Goal: Transaction & Acquisition: Purchase product/service

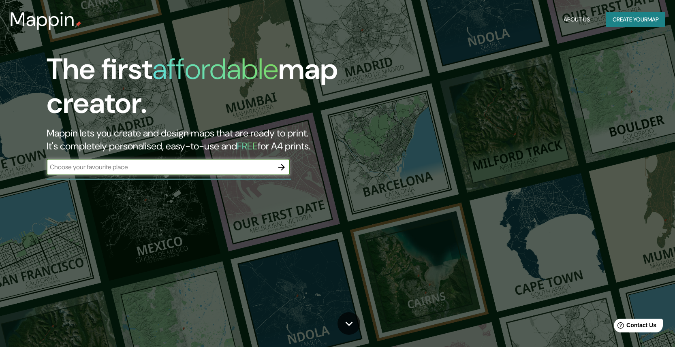
click at [211, 163] on input "text" at bounding box center [160, 167] width 227 height 9
type input "[GEOGRAPHIC_DATA]"
click at [285, 166] on icon "button" at bounding box center [281, 167] width 6 height 6
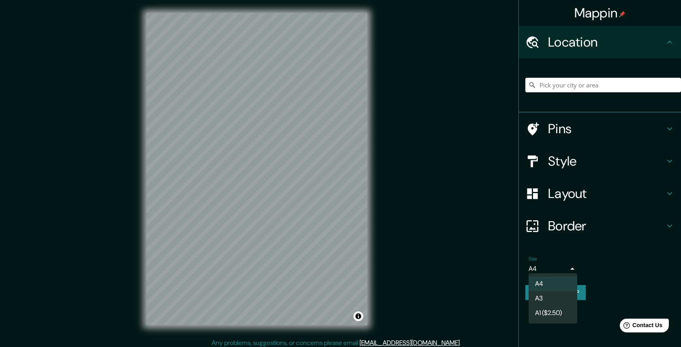
click at [552, 263] on body "Mappin Location Pins Style Layout Border Choose a border. Hint : you can make l…" at bounding box center [340, 173] width 681 height 347
click at [552, 295] on li "A3" at bounding box center [553, 298] width 49 height 15
type input "a4"
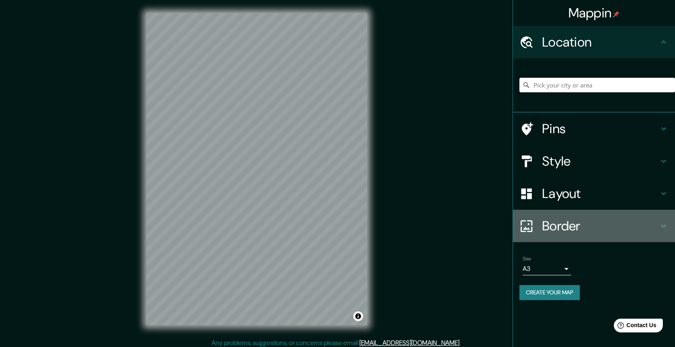
click at [580, 224] on h4 "Border" at bounding box center [600, 226] width 117 height 16
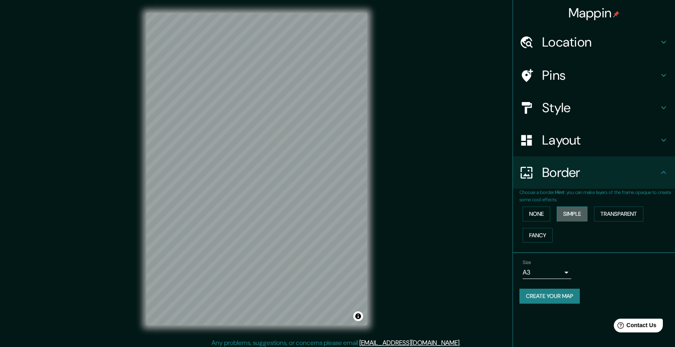
click at [573, 213] on button "Simple" at bounding box center [572, 214] width 31 height 15
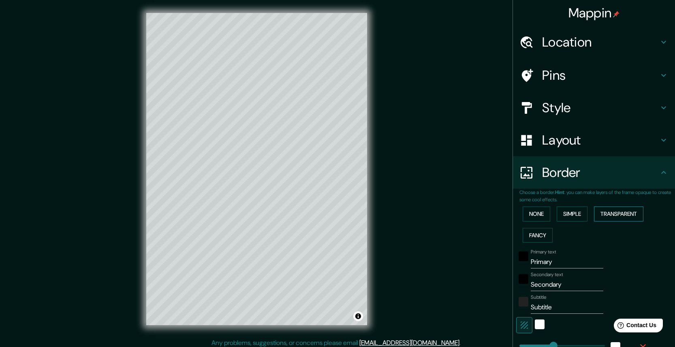
click at [613, 209] on button "Transparent" at bounding box center [618, 214] width 49 height 15
click at [540, 232] on button "Fancy" at bounding box center [538, 235] width 30 height 15
click at [533, 213] on button "None" at bounding box center [537, 214] width 28 height 15
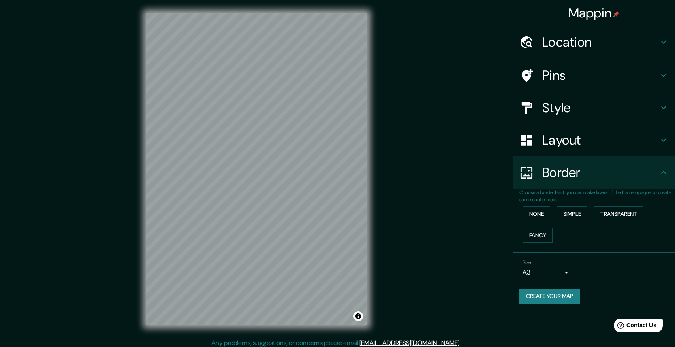
click at [555, 145] on h4 "Layout" at bounding box center [600, 140] width 117 height 16
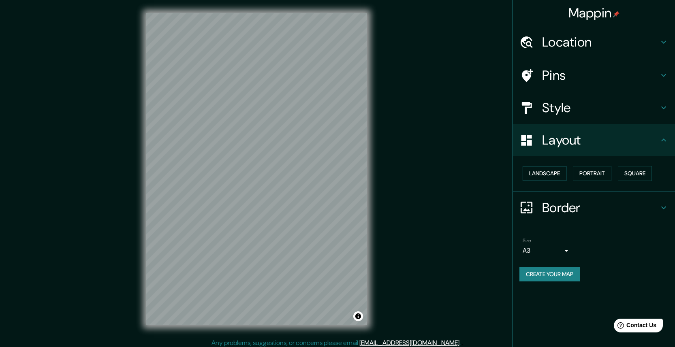
click at [550, 170] on button "Landscape" at bounding box center [545, 173] width 44 height 15
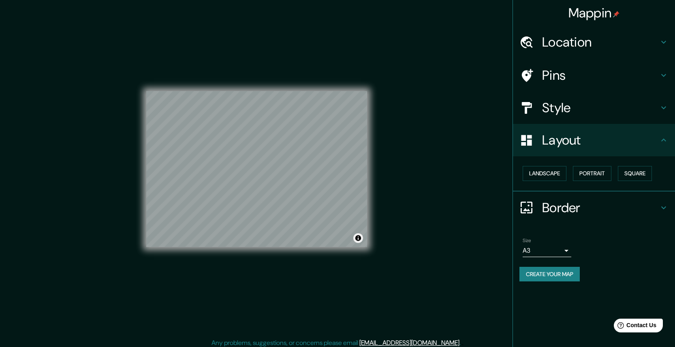
click at [360, 238] on button "Toggle attribution" at bounding box center [358, 238] width 10 height 10
click at [424, 201] on div "Mappin Location Pins Style Layout Landscape Portrait Square Border Choose a bor…" at bounding box center [337, 175] width 675 height 351
click at [446, 198] on div "Mappin Location Pins Style Layout Landscape Portrait Square Border Choose a bor…" at bounding box center [337, 175] width 675 height 351
drag, startPoint x: 351, startPoint y: 196, endPoint x: 326, endPoint y: 196, distance: 24.7
click at [326, 196] on div at bounding box center [326, 197] width 6 height 6
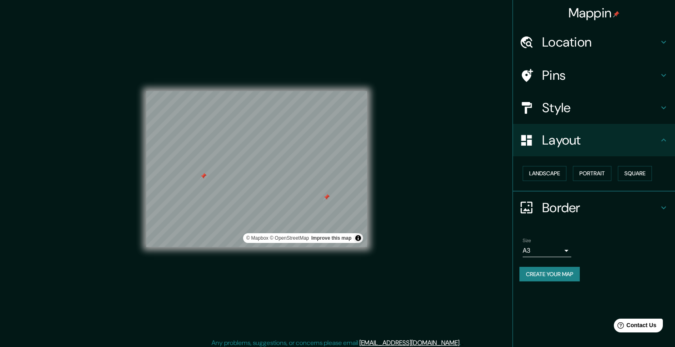
click at [626, 43] on h4 "Location" at bounding box center [600, 42] width 117 height 16
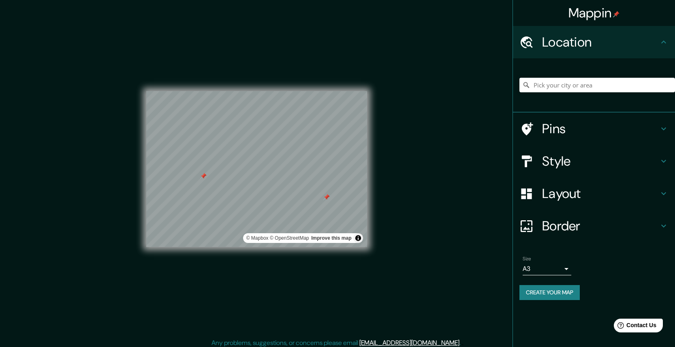
click at [626, 43] on h4 "Location" at bounding box center [600, 42] width 117 height 16
click at [590, 121] on h4 "Pins" at bounding box center [600, 129] width 117 height 16
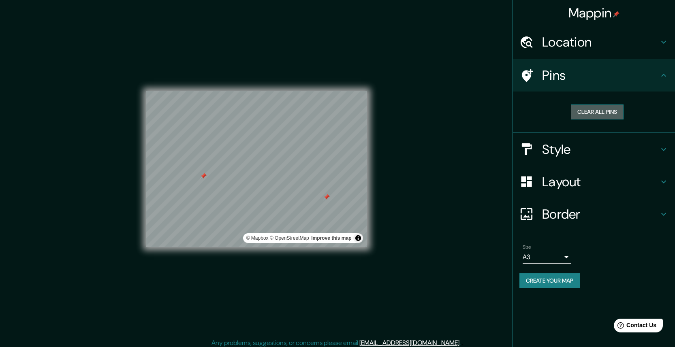
click at [598, 110] on button "Clear all pins" at bounding box center [597, 112] width 53 height 15
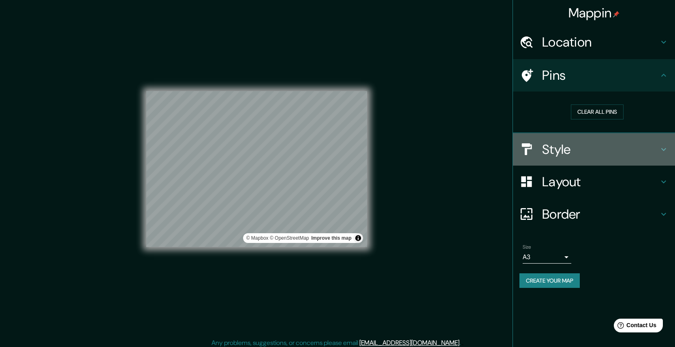
click at [571, 151] on h4 "Style" at bounding box center [600, 149] width 117 height 16
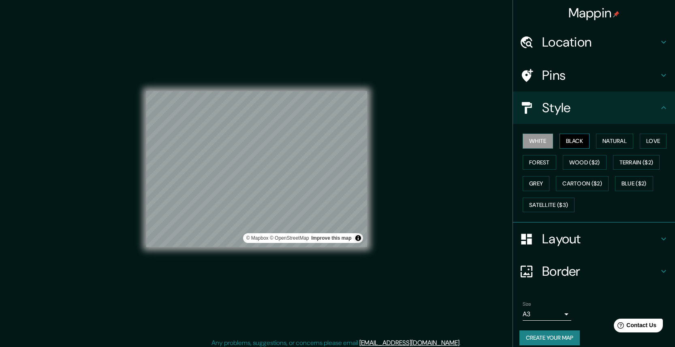
click at [580, 143] on button "Black" at bounding box center [575, 141] width 30 height 15
click at [610, 138] on button "Natural" at bounding box center [614, 141] width 37 height 15
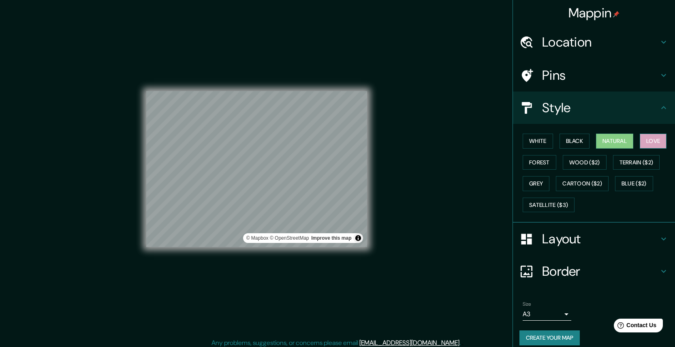
click at [655, 140] on button "Love" at bounding box center [653, 141] width 27 height 15
click at [549, 160] on button "Forest" at bounding box center [540, 162] width 34 height 15
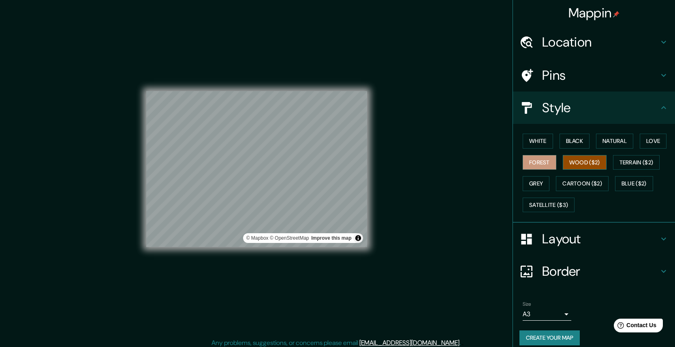
click at [593, 163] on button "Wood ($2)" at bounding box center [585, 162] width 44 height 15
click at [639, 163] on button "Terrain ($2)" at bounding box center [636, 162] width 47 height 15
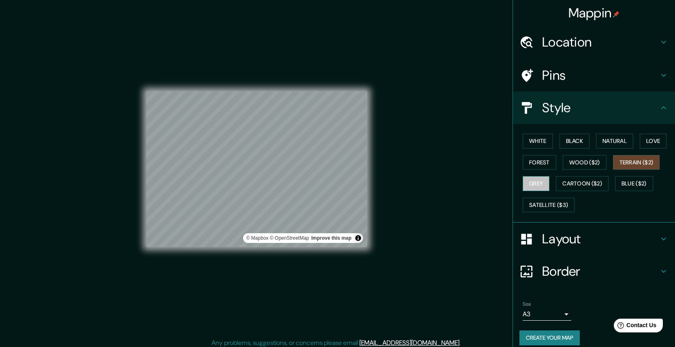
click at [542, 184] on button "Grey" at bounding box center [536, 183] width 27 height 15
click at [590, 179] on button "Cartoon ($2)" at bounding box center [582, 183] width 53 height 15
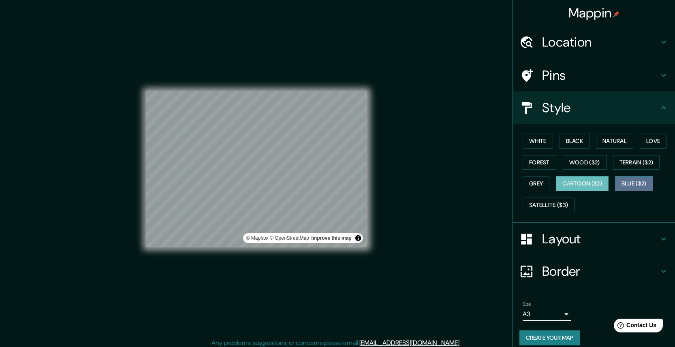
click at [640, 182] on button "Blue ($2)" at bounding box center [634, 183] width 38 height 15
click at [609, 179] on button "Cartoon ($2)" at bounding box center [582, 183] width 53 height 15
click at [568, 205] on button "Satellite ($3)" at bounding box center [549, 205] width 52 height 15
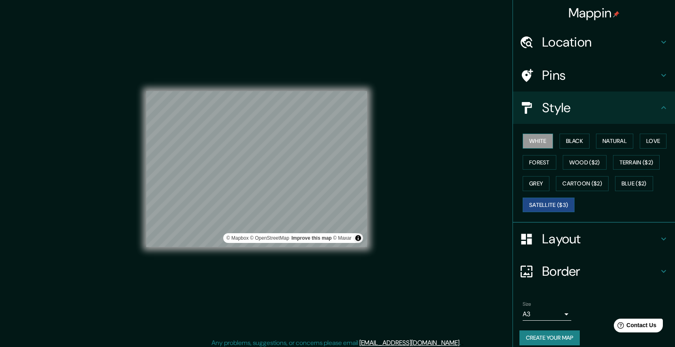
click at [549, 139] on button "White" at bounding box center [538, 141] width 30 height 15
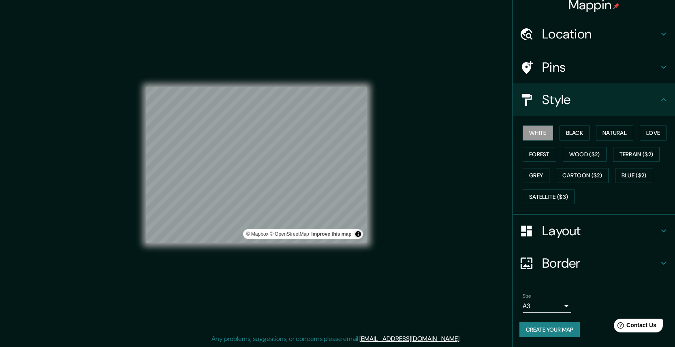
scroll to position [5, 0]
